Goal: Information Seeking & Learning: Find contact information

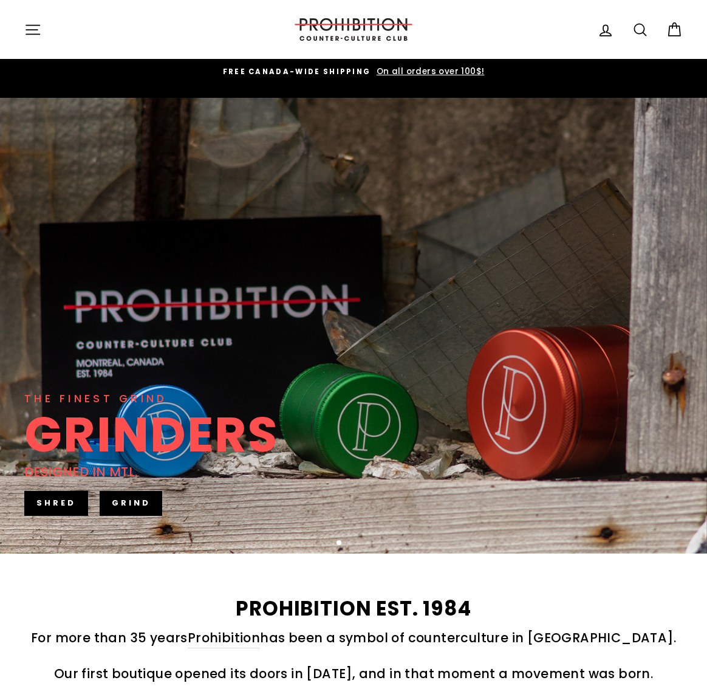
click at [36, 32] on icon "button" at bounding box center [32, 29] width 17 height 17
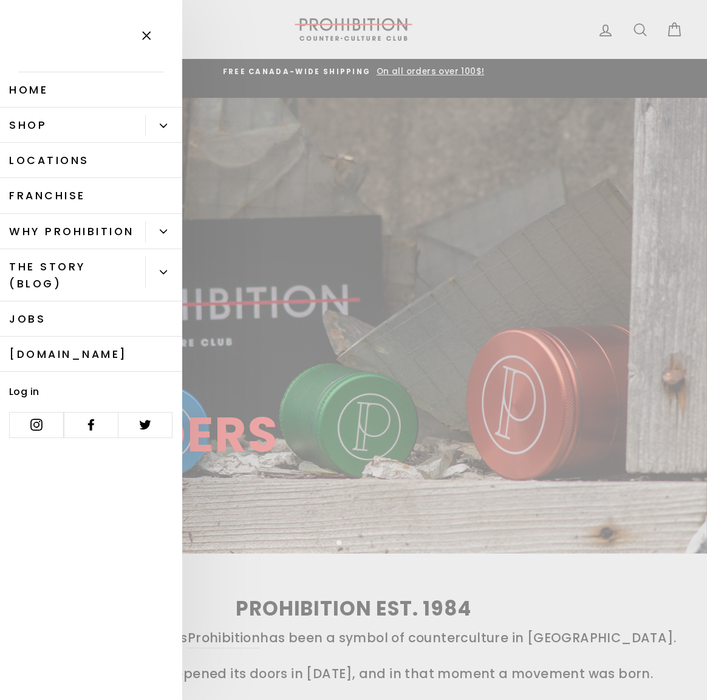
click at [61, 164] on link "Locations" at bounding box center [91, 160] width 182 height 35
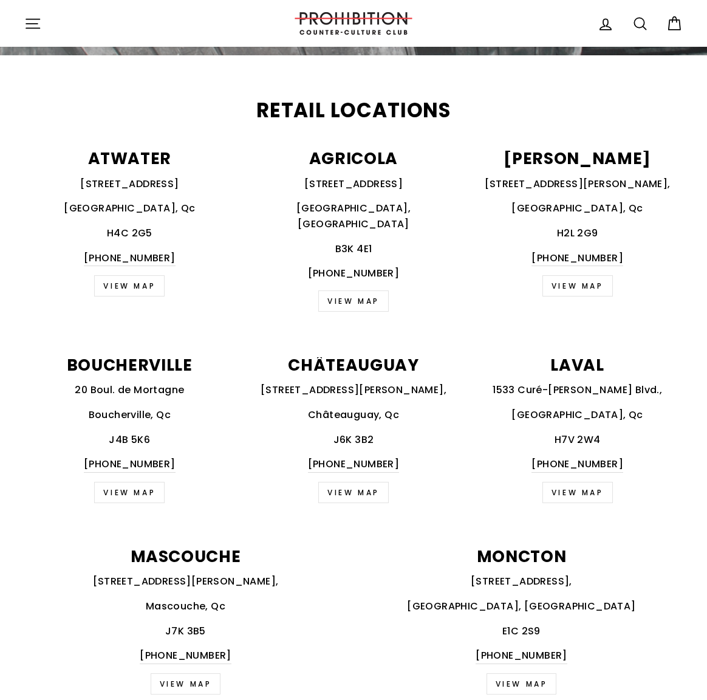
scroll to position [451, 0]
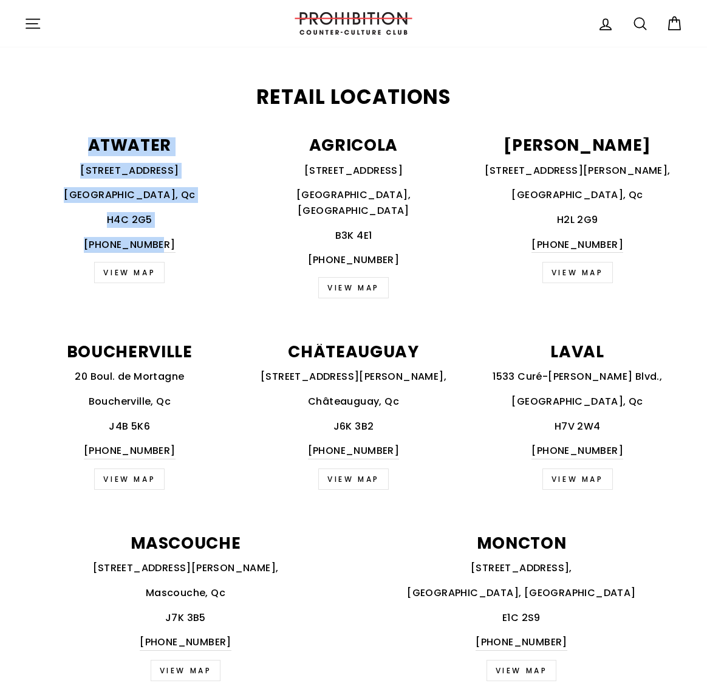
drag, startPoint x: 176, startPoint y: 244, endPoint x: 77, endPoint y: 145, distance: 140.5
click at [77, 147] on div "ATWATER 536 Atwater Ave., Montréal, Qc H4C 2G5 438-387-4655 VIEW MAP" at bounding box center [123, 210] width 224 height 146
copy div "ATWATER 536 Atwater Ave., Montréal, Qc H4C 2G5 438-387-4655"
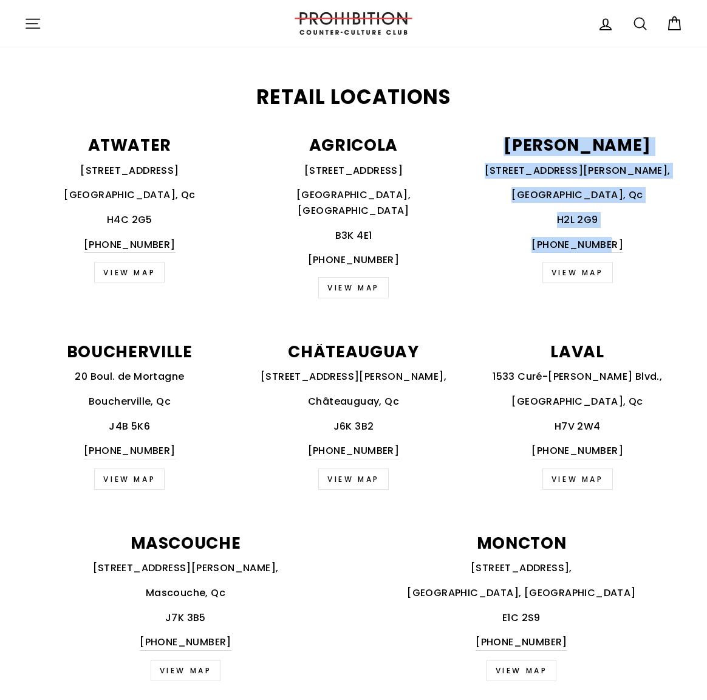
drag, startPoint x: 622, startPoint y: 247, endPoint x: 494, endPoint y: 119, distance: 181.4
click at [494, 119] on div "Retail Locations ATWATER 536 Atwater Ave., Montréal, Qc H4C 2G5 438-387-4655 VI…" at bounding box center [353, 200] width 707 height 224
copy div "BEAUDRY 1210 Saint-Catherine St. E, Montréal, Qc H2L 2G9 514-529-5666"
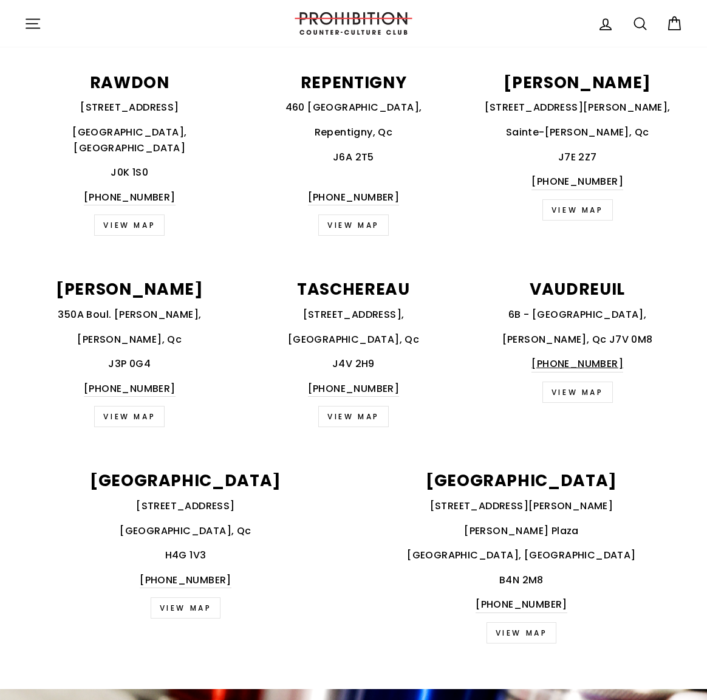
scroll to position [1118, 0]
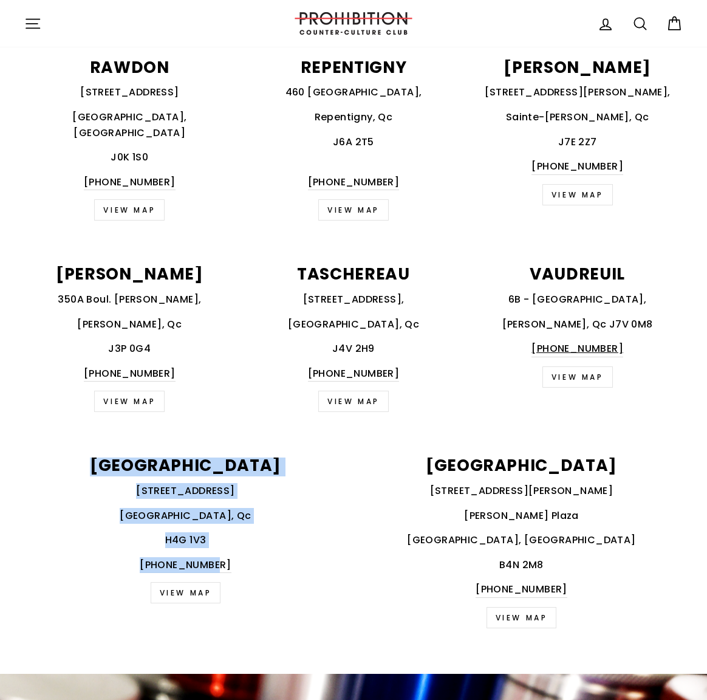
drag, startPoint x: 232, startPoint y: 554, endPoint x: 140, endPoint y: 444, distance: 143.7
click at [140, 458] on div "VERDUN 4074 Wellington St, Verdun, Qc H4G 1V3 514-767-5558 VIEW MAP" at bounding box center [179, 531] width 336 height 146
copy div "VERDUN 4074 Wellington St, Verdun, Qc H4G 1V3 514-767-5558"
